Goal: Information Seeking & Learning: Learn about a topic

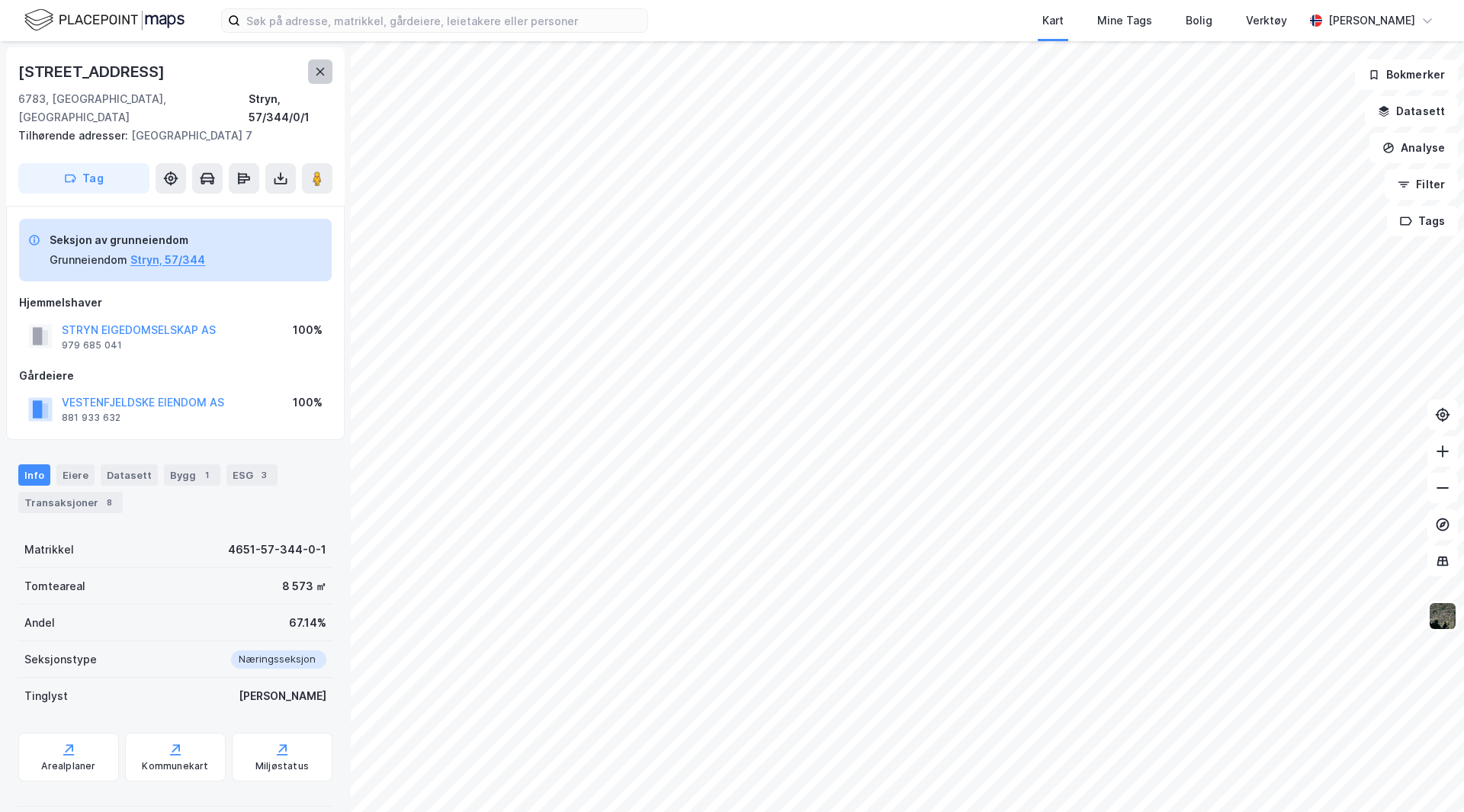
click at [318, 68] on icon at bounding box center [320, 72] width 12 height 12
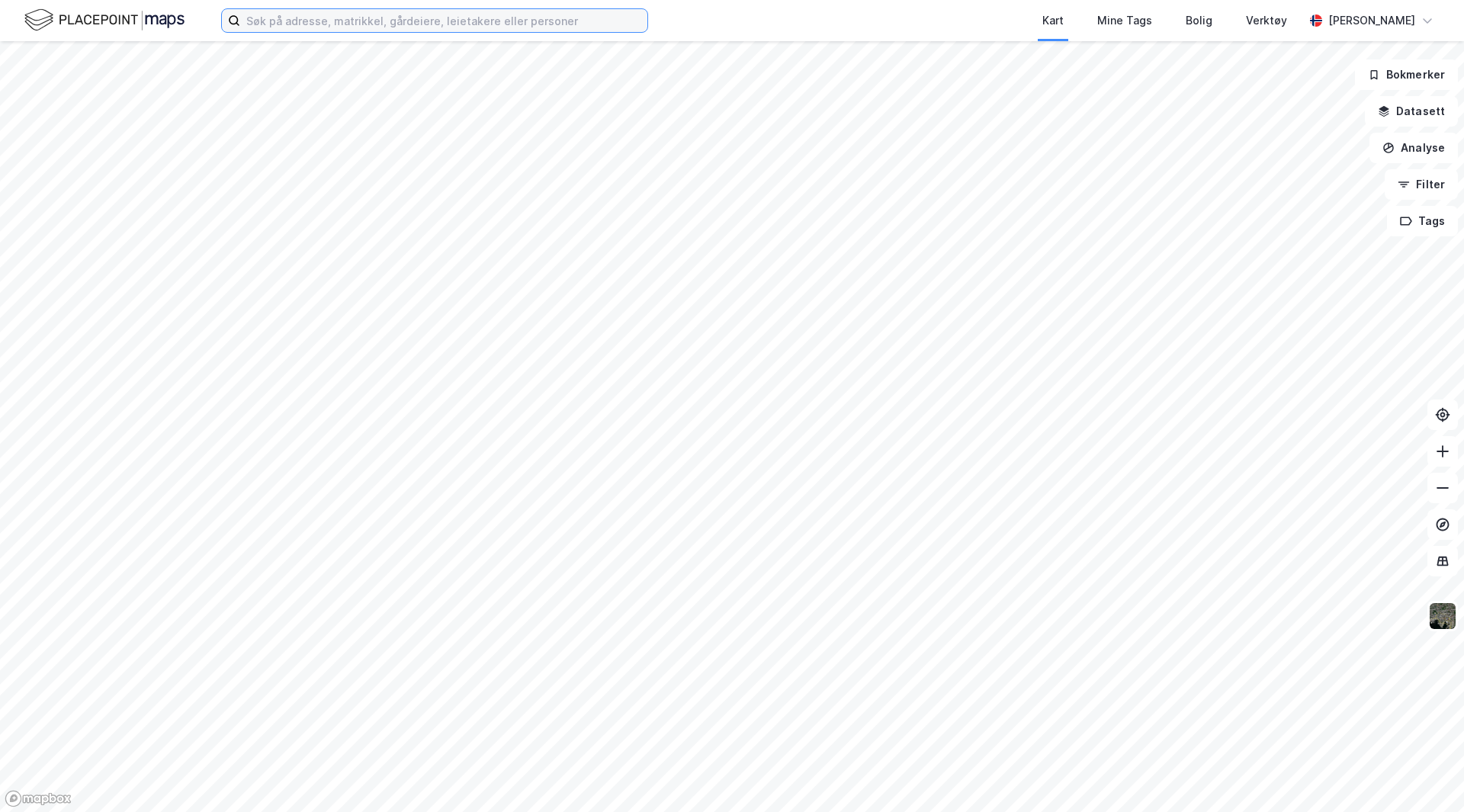
click at [294, 19] on input at bounding box center [443, 21] width 407 height 23
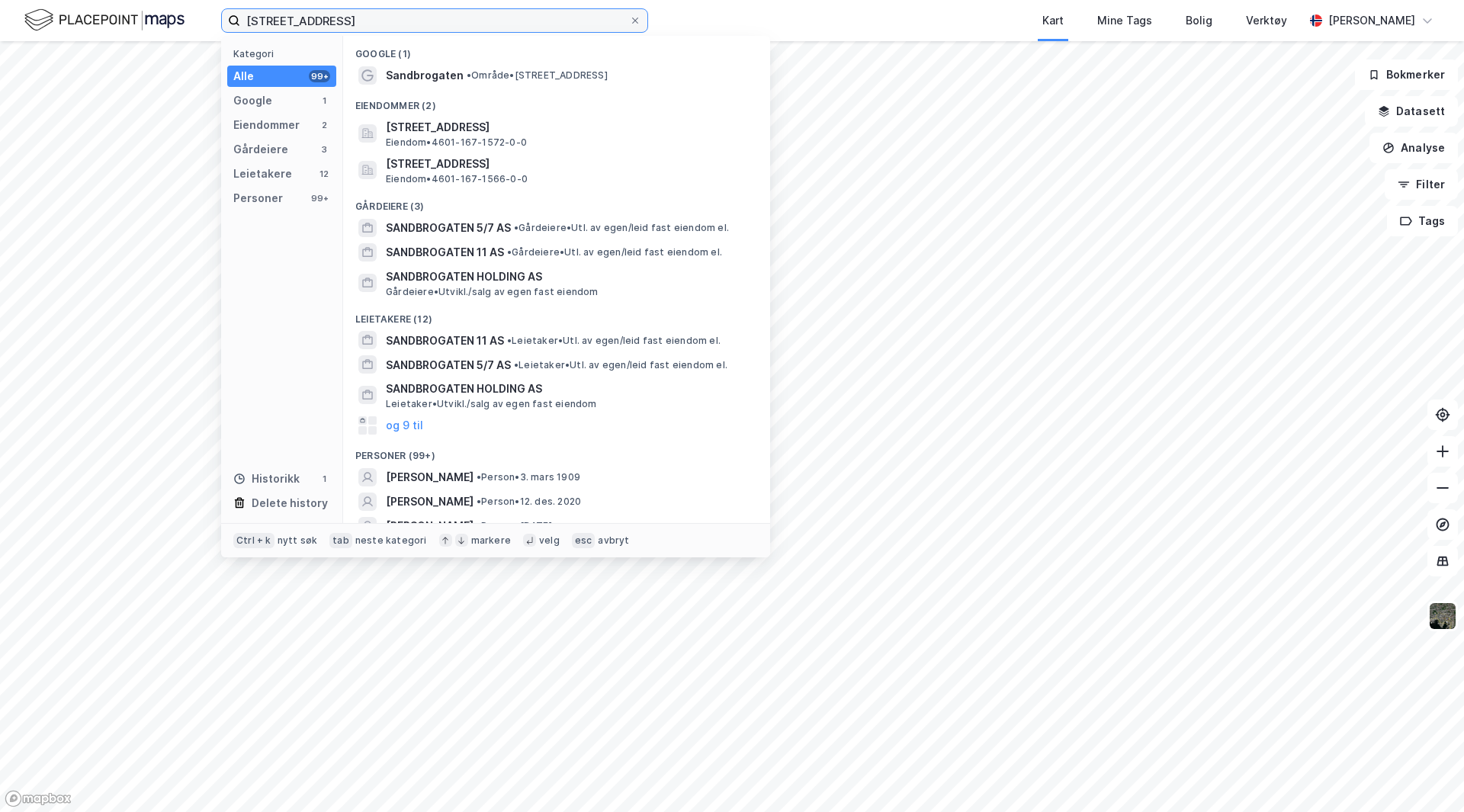
type input "[STREET_ADDRESS]"
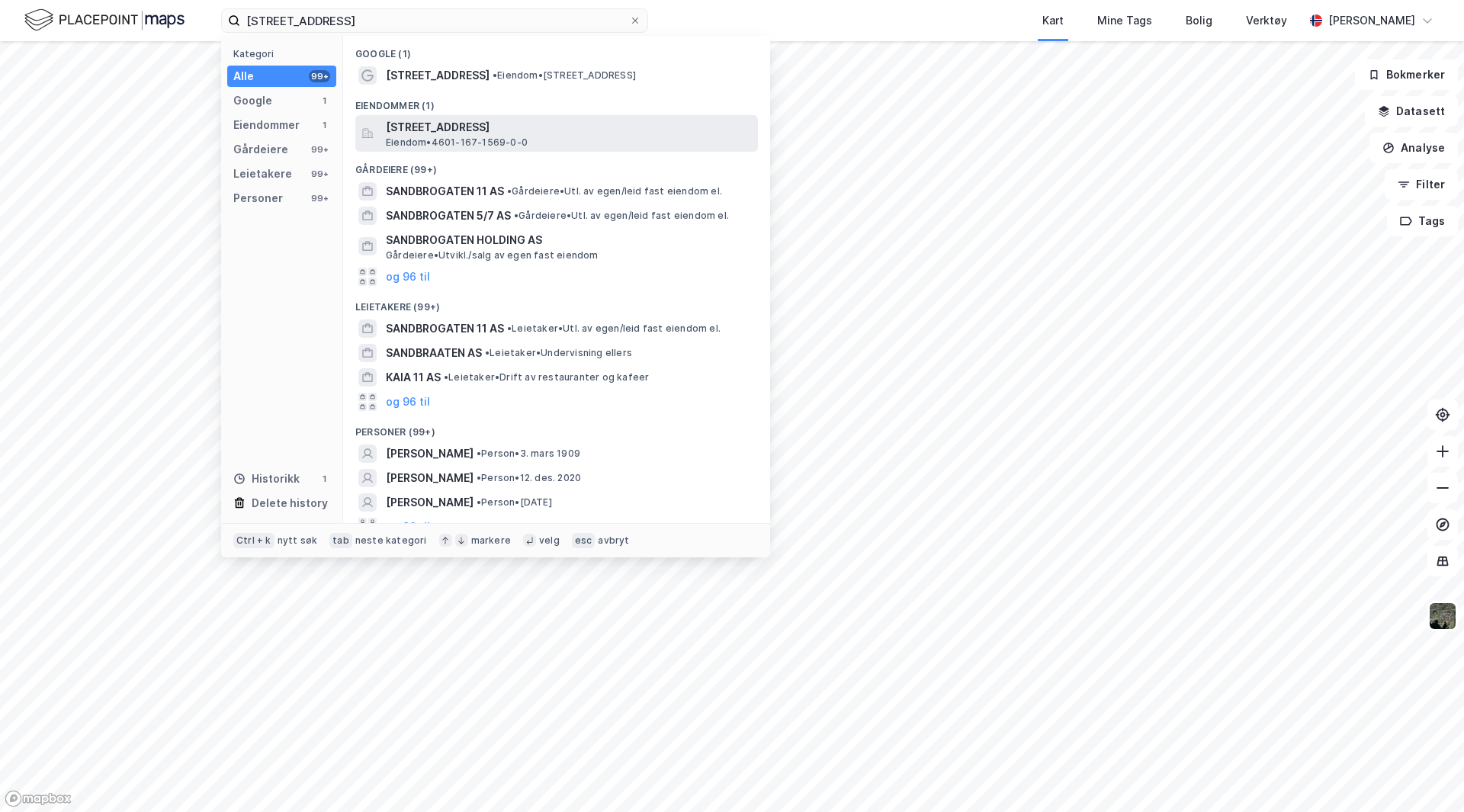
click at [463, 124] on span "[STREET_ADDRESS]" at bounding box center [569, 127] width 366 height 19
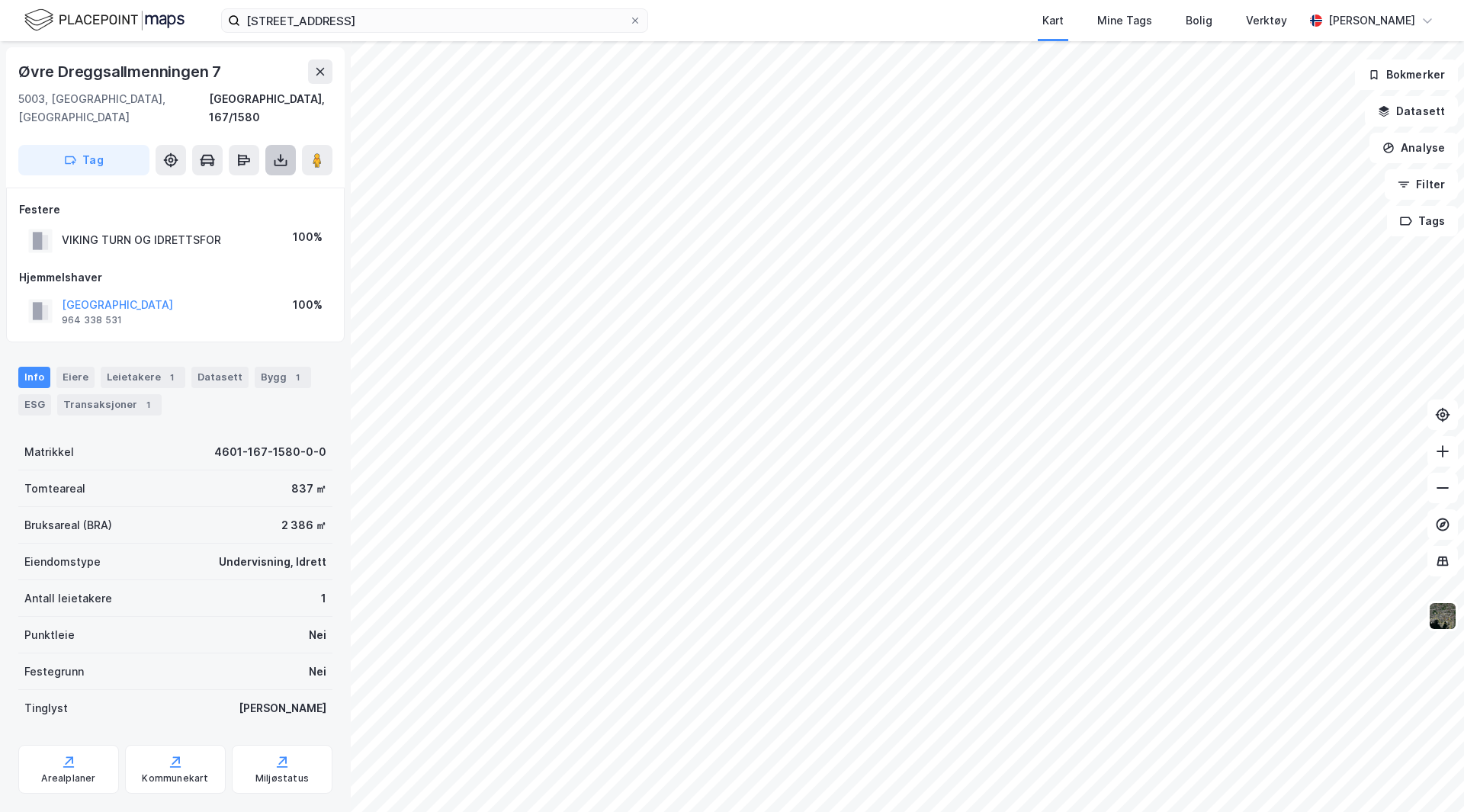
click at [282, 144] on button at bounding box center [281, 160] width 30 height 30
click at [231, 185] on div "Last ned grunnbok" at bounding box center [204, 191] width 88 height 12
click at [271, 144] on button at bounding box center [281, 160] width 30 height 30
click at [221, 185] on div "Last ned grunnbok" at bounding box center [204, 191] width 88 height 12
click at [639, 23] on span at bounding box center [635, 21] width 12 height 12
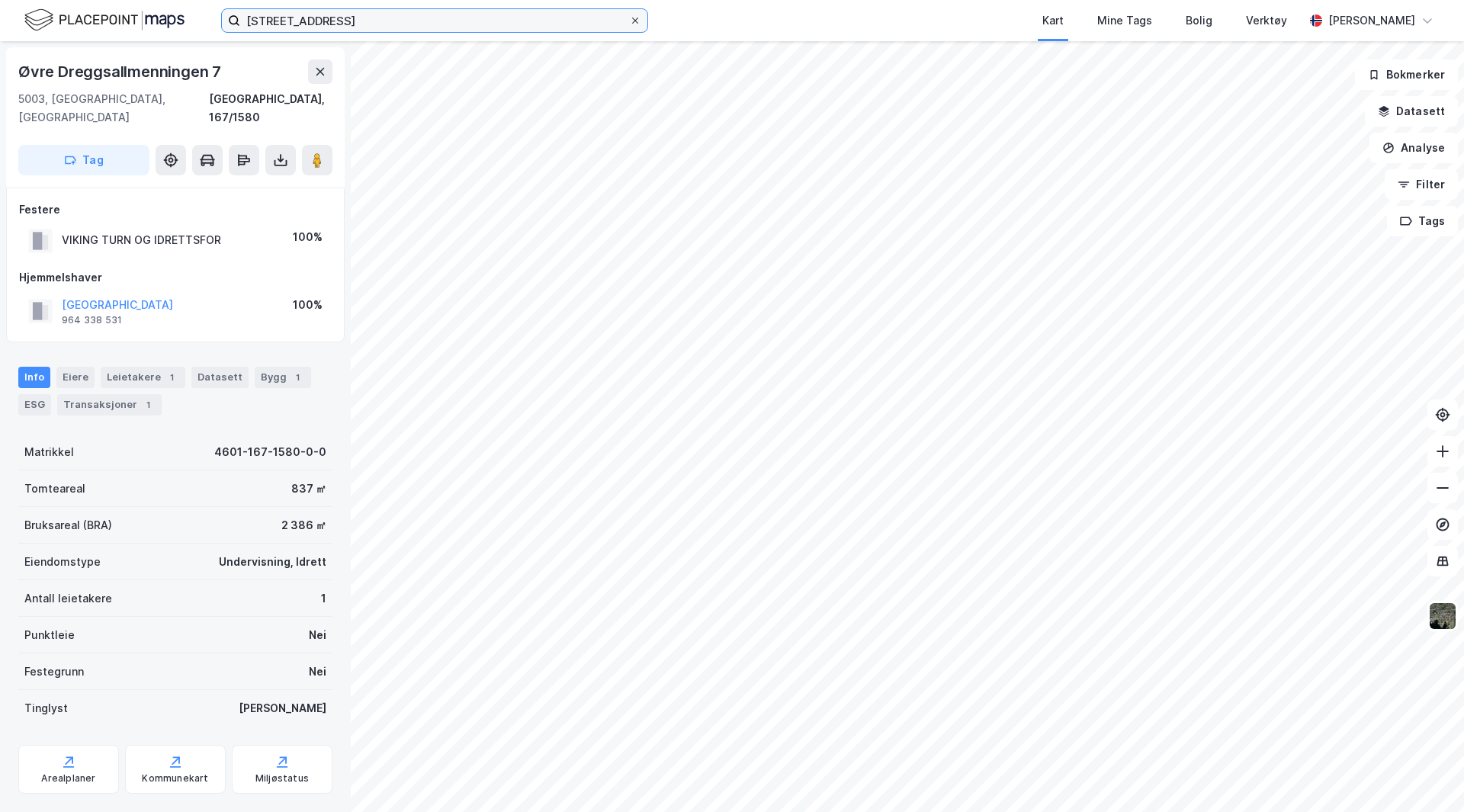
click at [629, 23] on input "[STREET_ADDRESS]" at bounding box center [434, 21] width 389 height 23
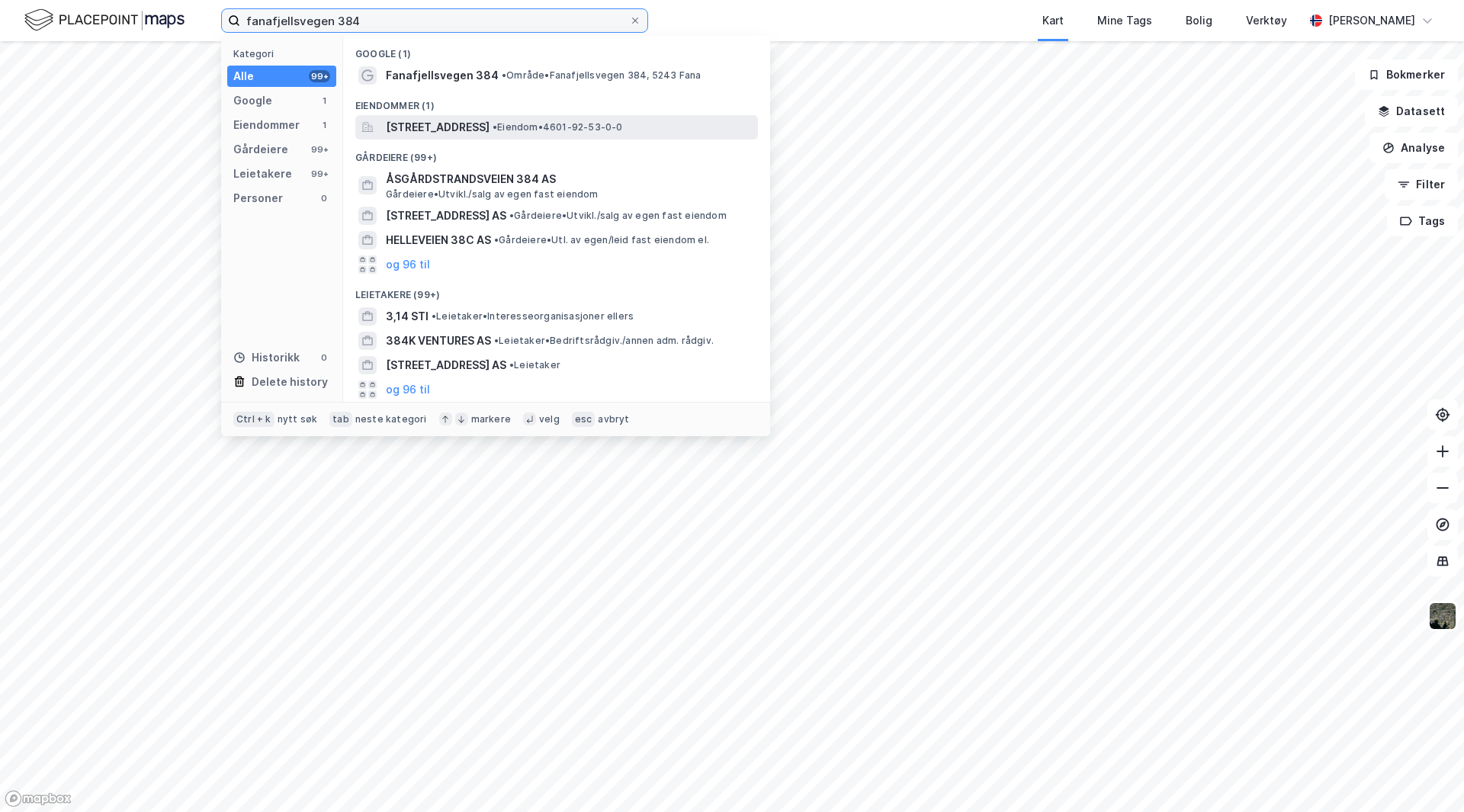
type input "fanafjellsvegen 384"
click at [489, 122] on span "[STREET_ADDRESS]" at bounding box center [438, 127] width 103 height 19
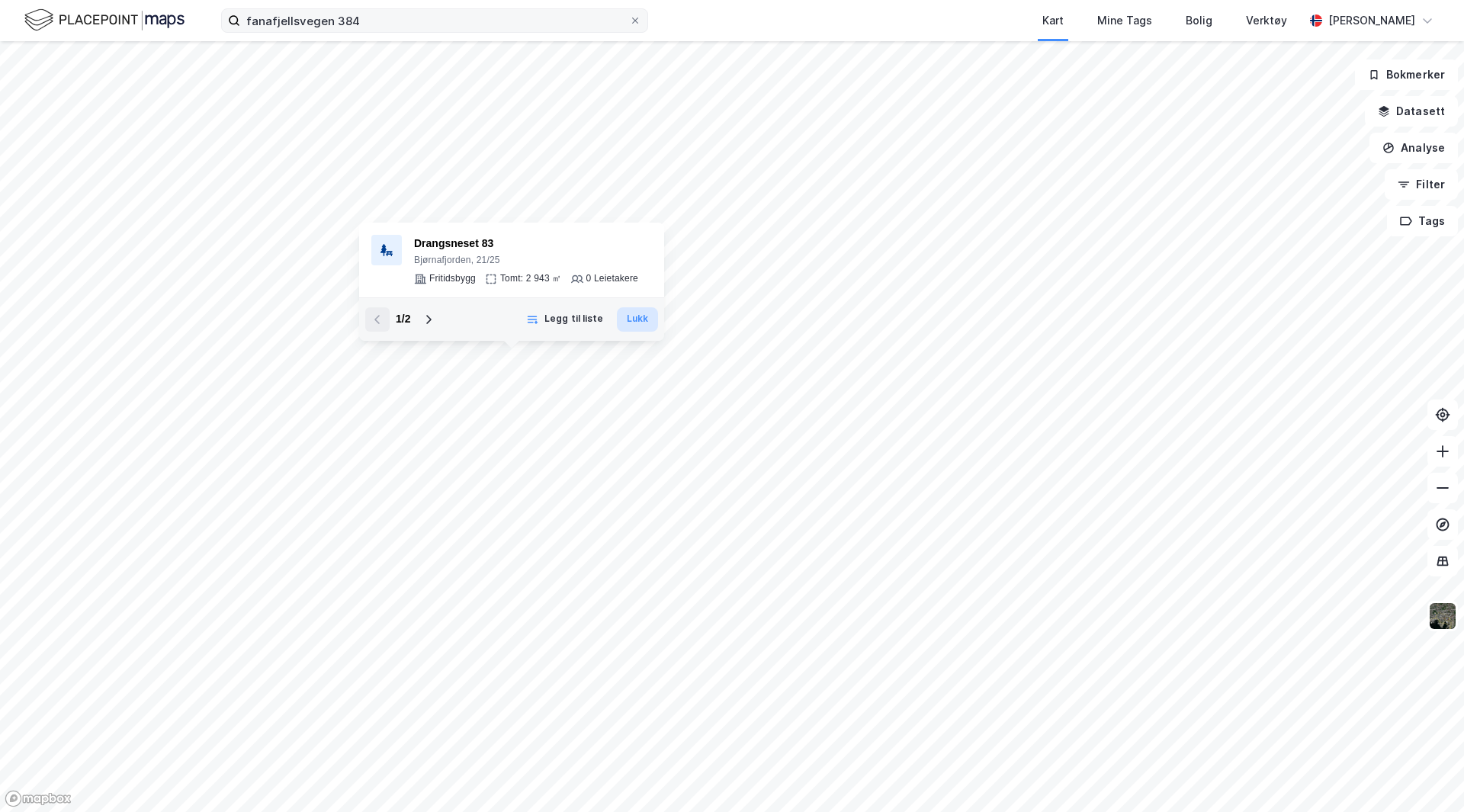
click at [643, 319] on button "Lukk" at bounding box center [637, 319] width 41 height 24
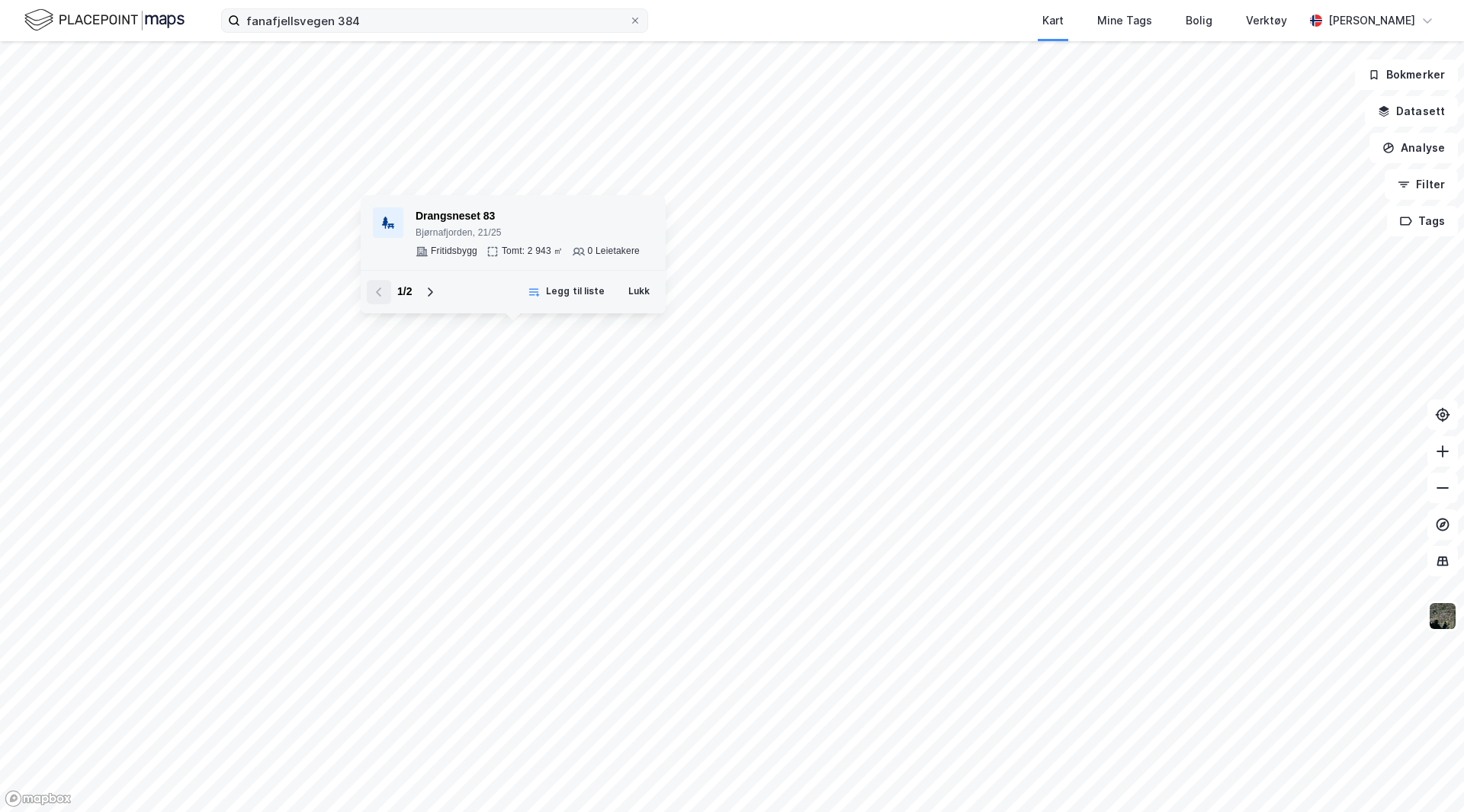
click at [485, 226] on div "Drangsneset 83 Bjørnafjorden, 21/25" at bounding box center [527, 224] width 224 height 32
